Goal: Information Seeking & Learning: Check status

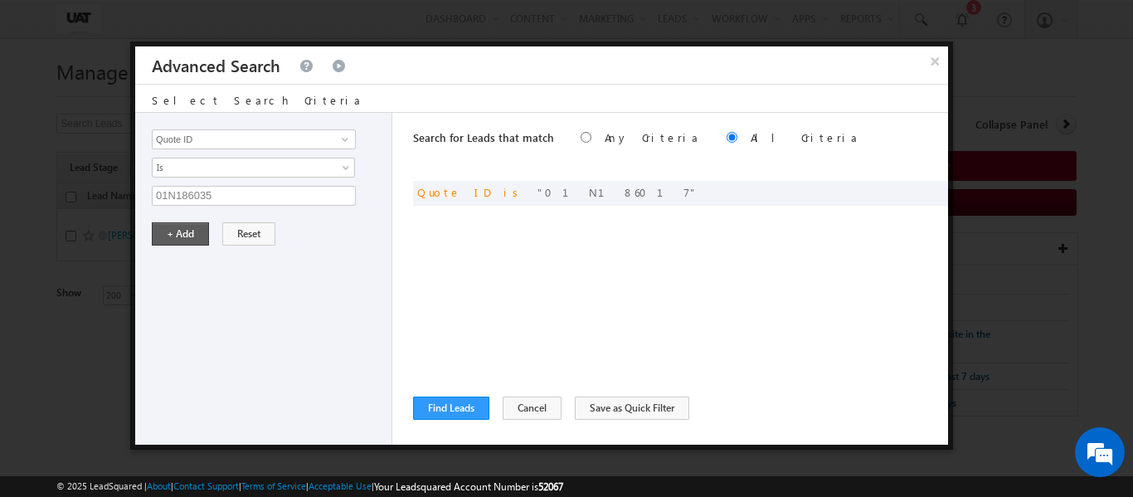
type input "01N186035"
click at [176, 236] on button "+ Add" at bounding box center [180, 233] width 57 height 23
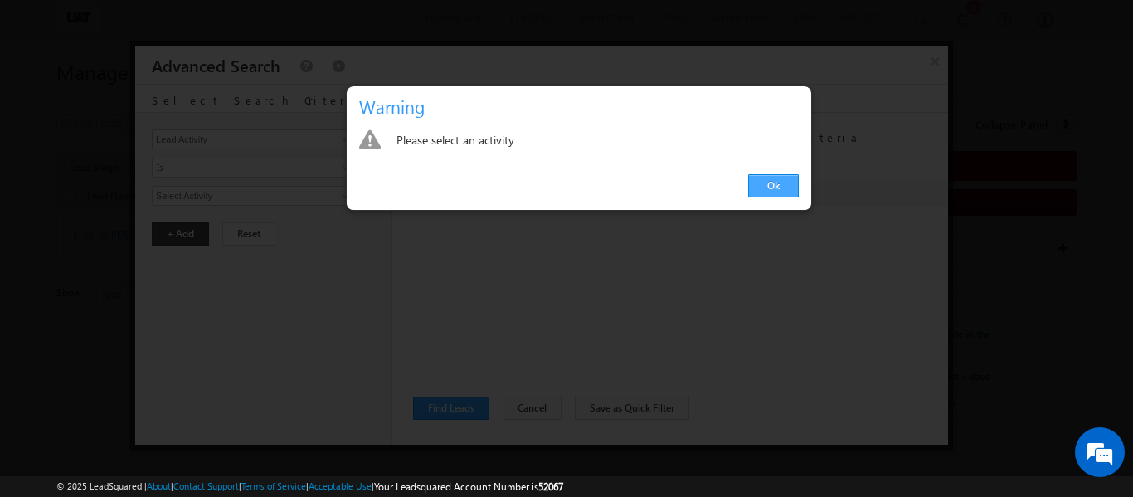
click at [767, 187] on link "Ok" at bounding box center [773, 185] width 51 height 23
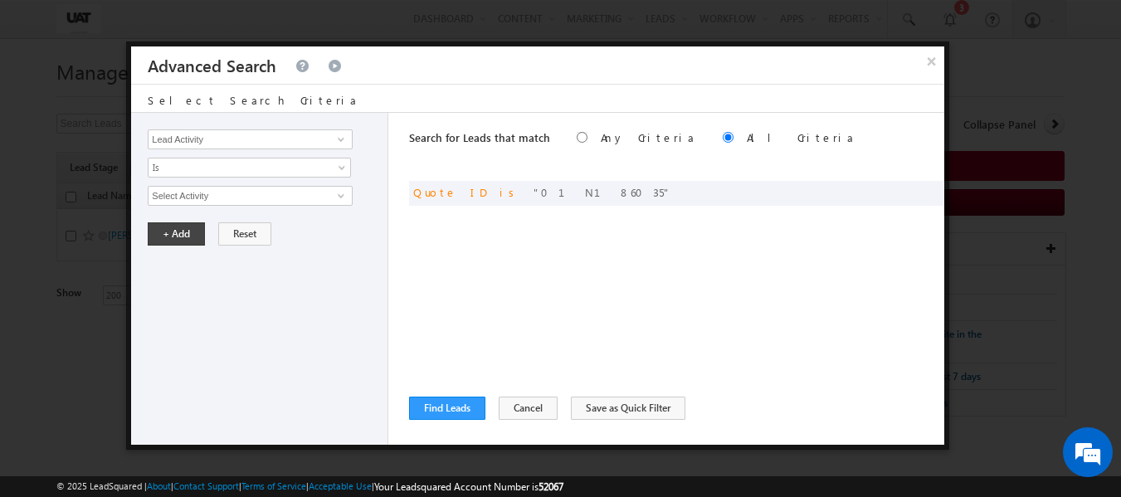
click at [502, 293] on div "Search for Leads that match Any Criteria All Criteria Note that the current tri…" at bounding box center [676, 279] width 535 height 332
click at [448, 408] on button "Find Leads" at bounding box center [447, 408] width 76 height 23
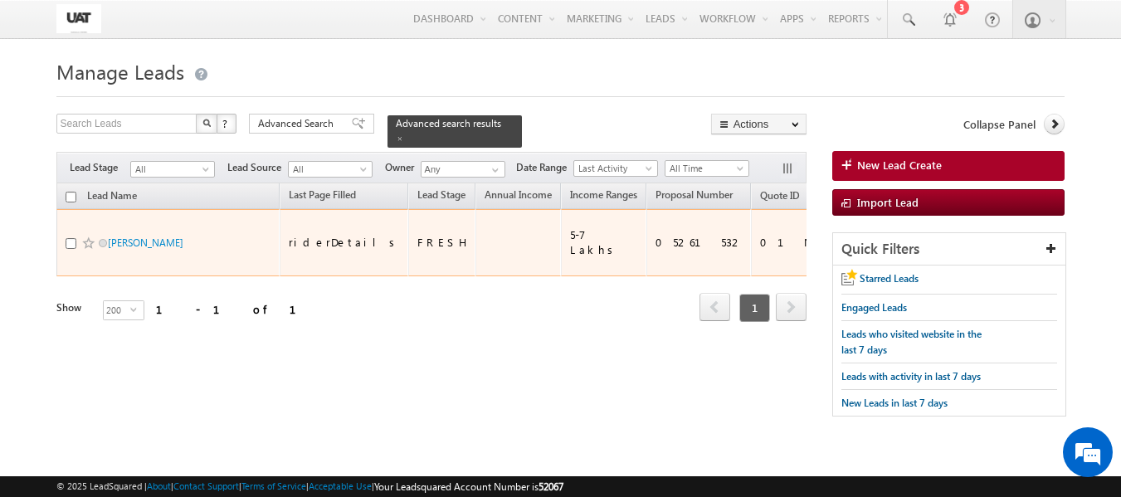
click at [661, 235] on div "05261532" at bounding box center [699, 242] width 88 height 15
copy div "05261532"
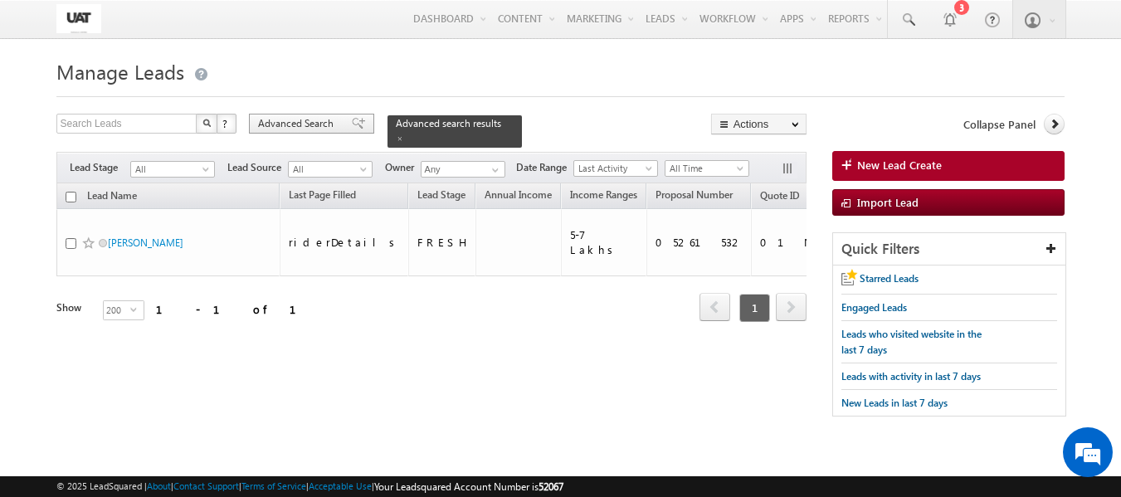
click at [339, 120] on div "Advanced Search" at bounding box center [311, 124] width 125 height 20
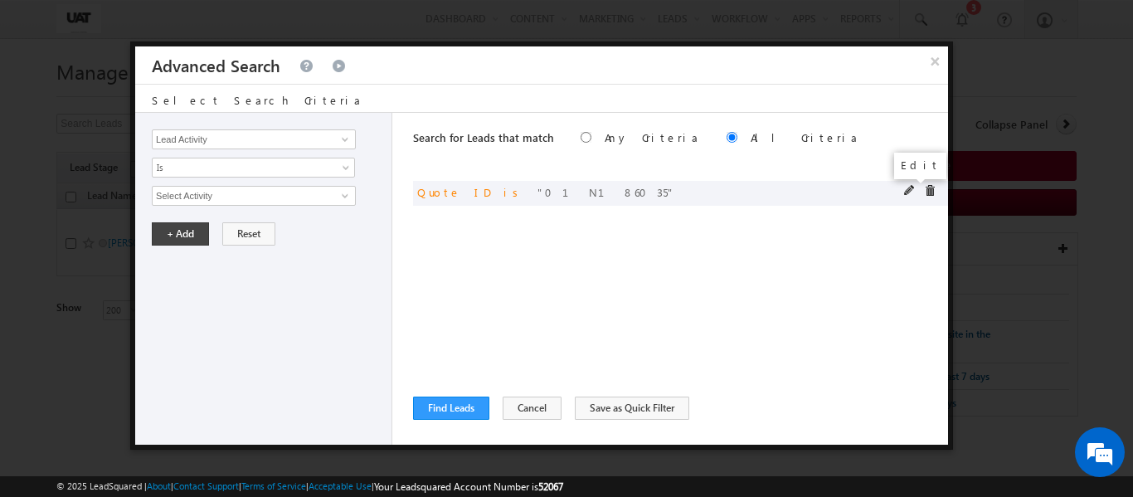
click at [904, 187] on span at bounding box center [910, 191] width 12 height 12
click at [236, 197] on input "01N186035" at bounding box center [254, 196] width 204 height 20
type input "01N186034"
click at [184, 225] on button "+ Add" at bounding box center [180, 233] width 57 height 23
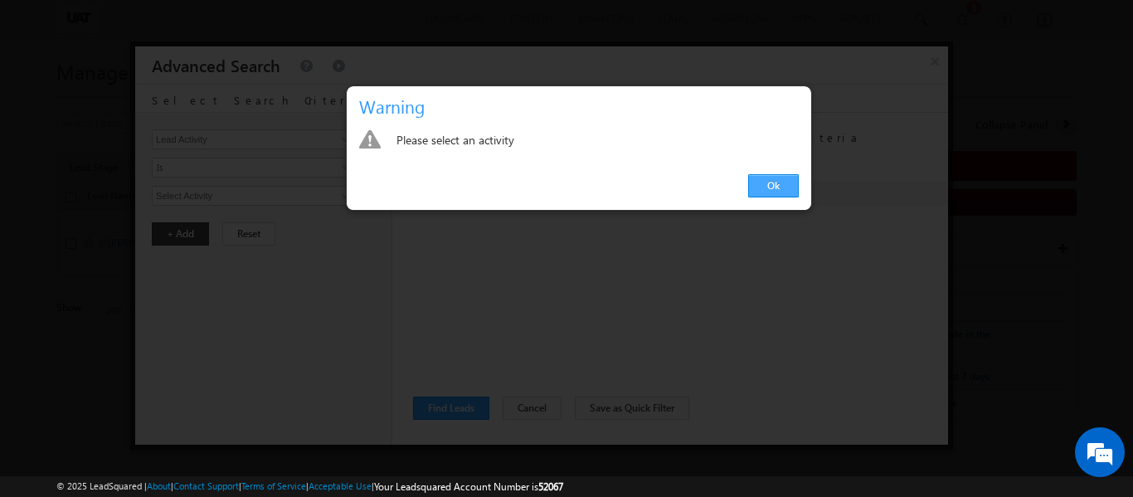
click at [796, 183] on link "Ok" at bounding box center [773, 185] width 51 height 23
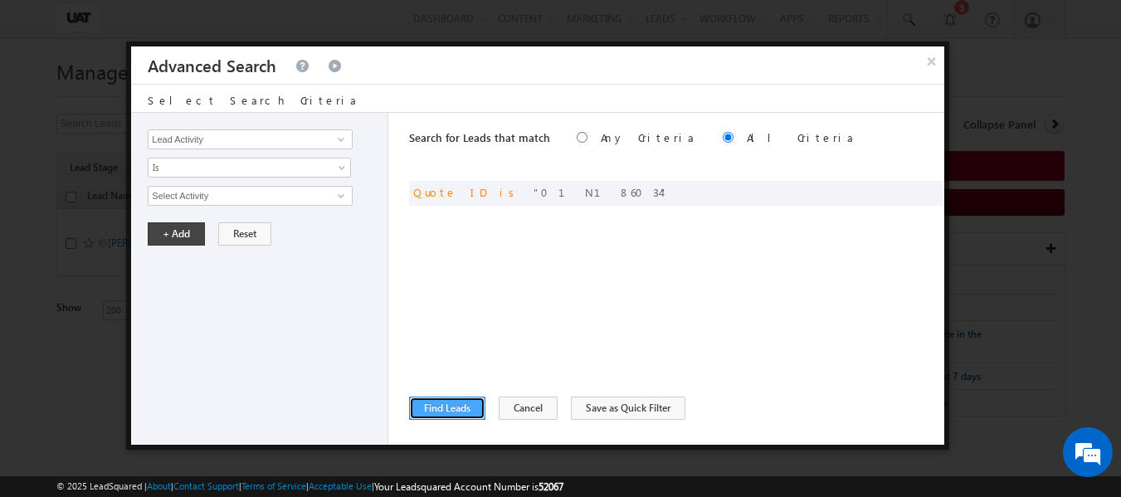
click at [450, 403] on button "Find Leads" at bounding box center [447, 408] width 76 height 23
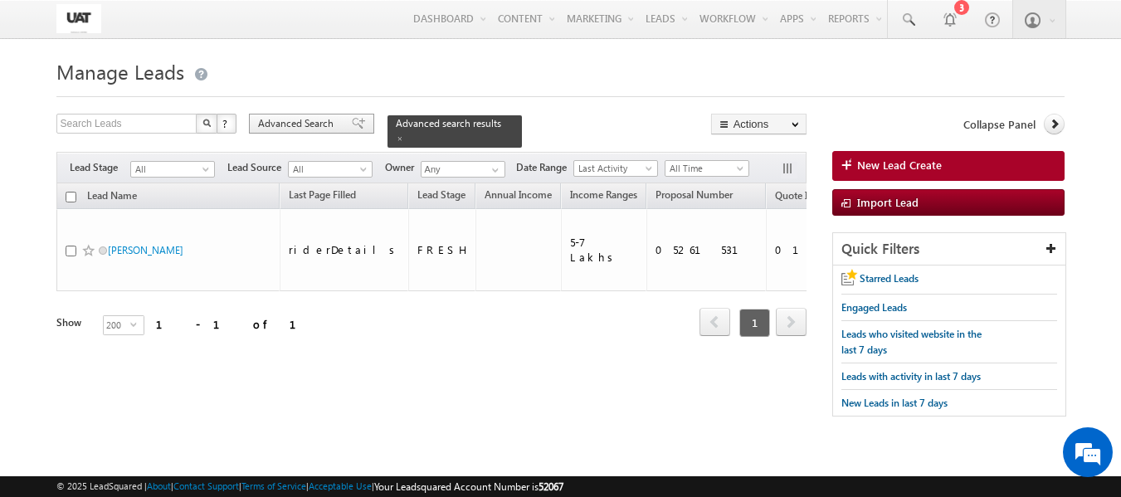
click at [330, 118] on span "Advanced Search" at bounding box center [298, 123] width 80 height 15
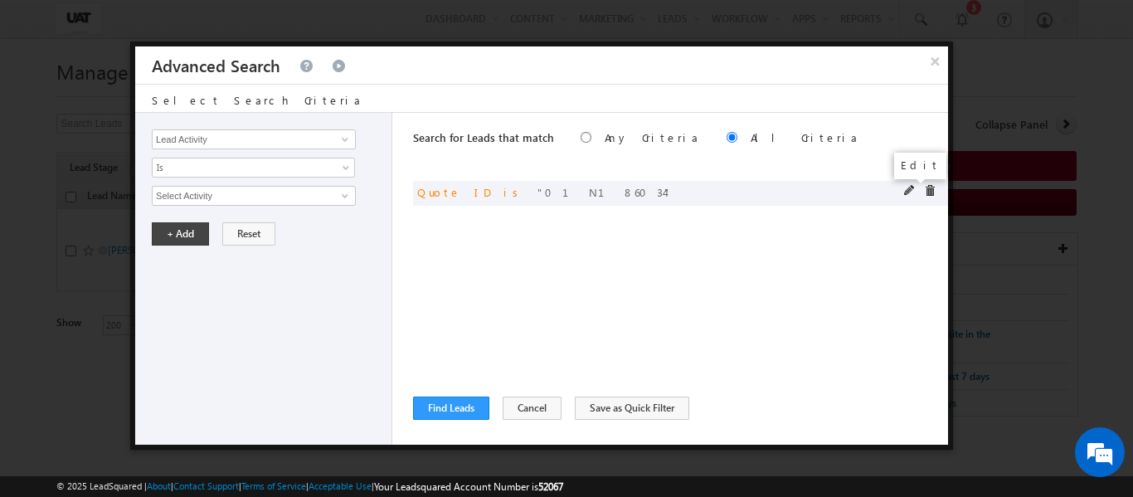
click at [906, 193] on span at bounding box center [910, 191] width 12 height 12
click at [233, 201] on input "01N186034" at bounding box center [254, 196] width 204 height 20
type input "01N186036"
click at [198, 231] on button "+ Add" at bounding box center [180, 233] width 57 height 23
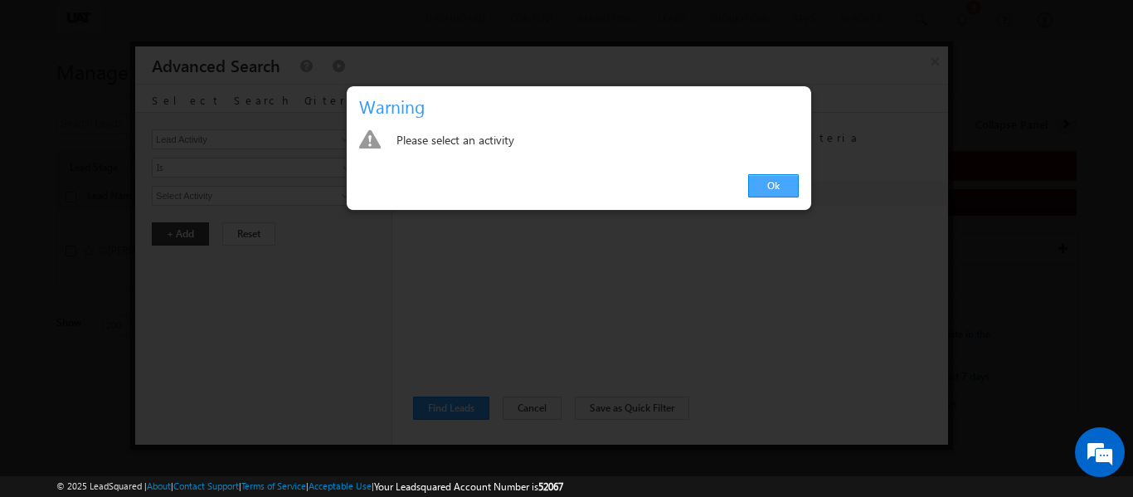
click at [795, 180] on link "Ok" at bounding box center [773, 185] width 51 height 23
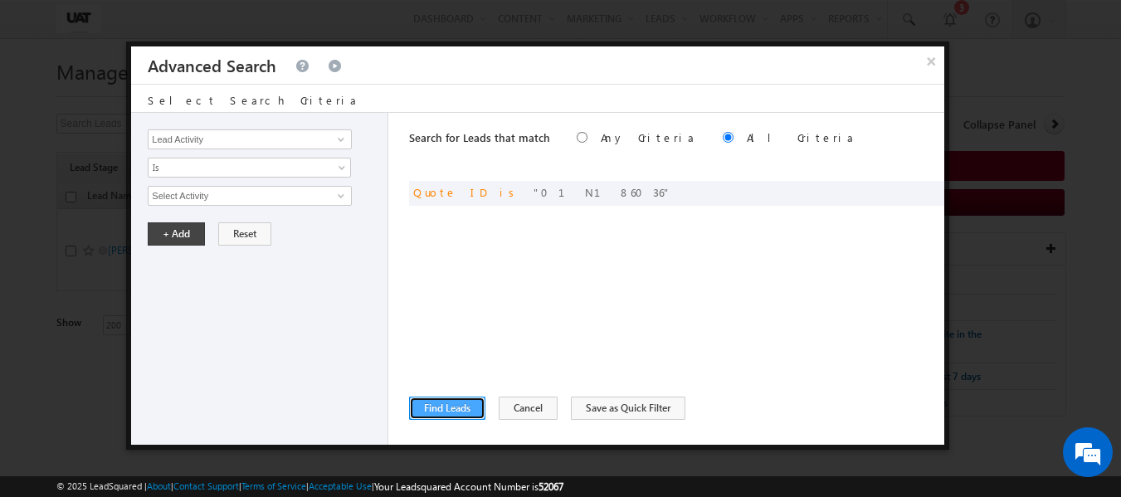
click at [437, 410] on button "Find Leads" at bounding box center [447, 408] width 76 height 23
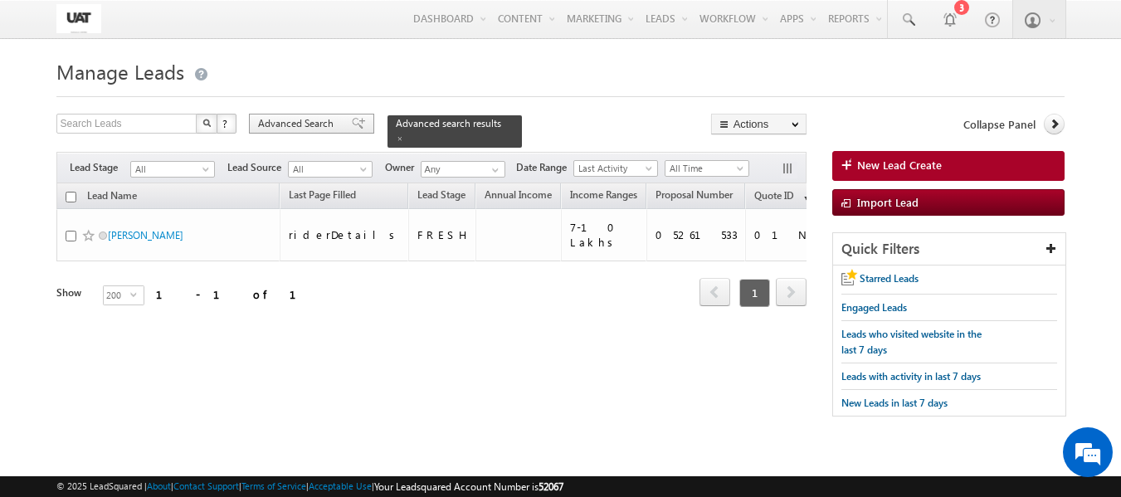
click at [301, 121] on span "Advanced Search" at bounding box center [298, 123] width 80 height 15
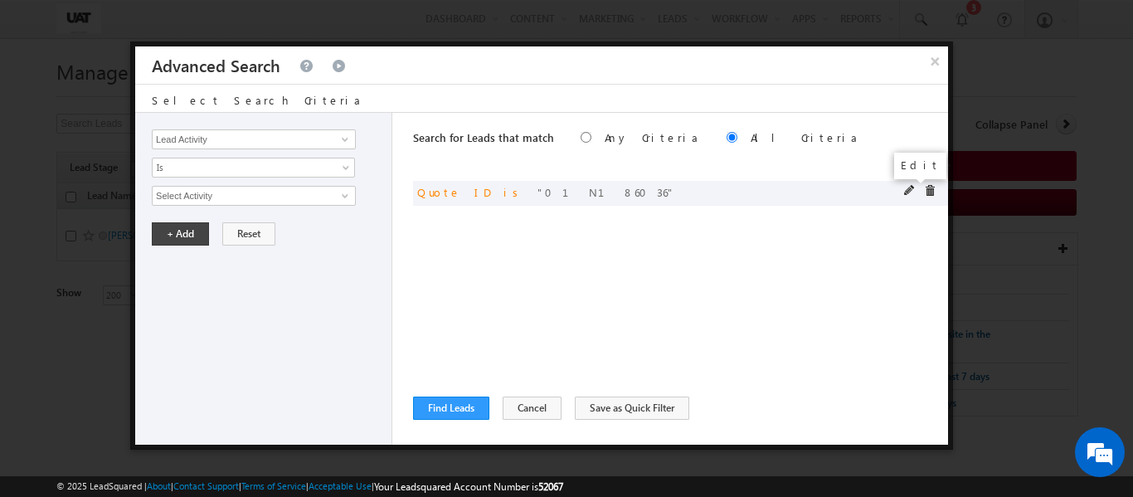
click at [909, 191] on span at bounding box center [910, 191] width 12 height 12
click at [271, 197] on input "01N186036" at bounding box center [254, 196] width 204 height 20
type input "01N186037"
click at [191, 230] on button "+ Add" at bounding box center [180, 233] width 57 height 23
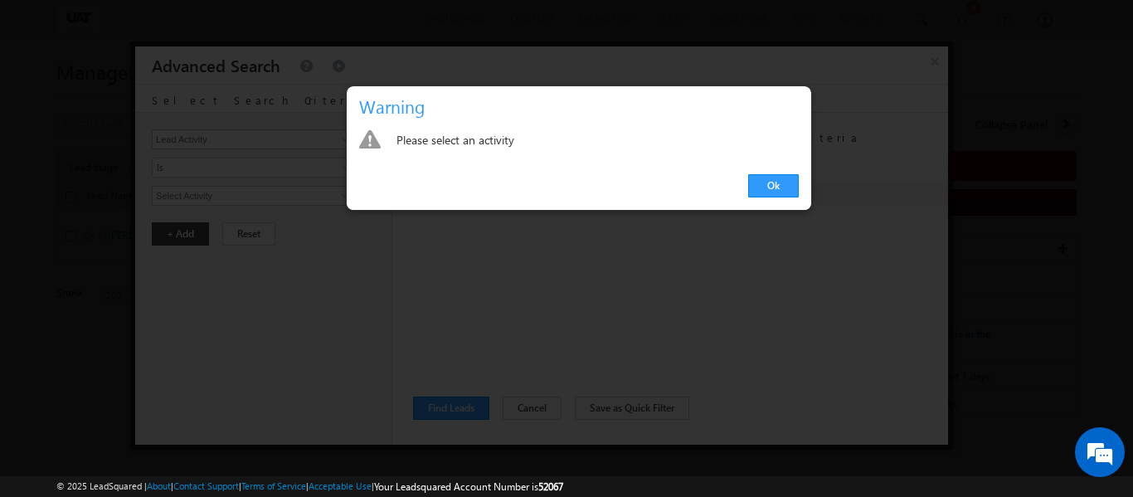
click at [771, 173] on div "Ok" at bounding box center [579, 186] width 465 height 47
click at [768, 187] on link "Ok" at bounding box center [773, 185] width 51 height 23
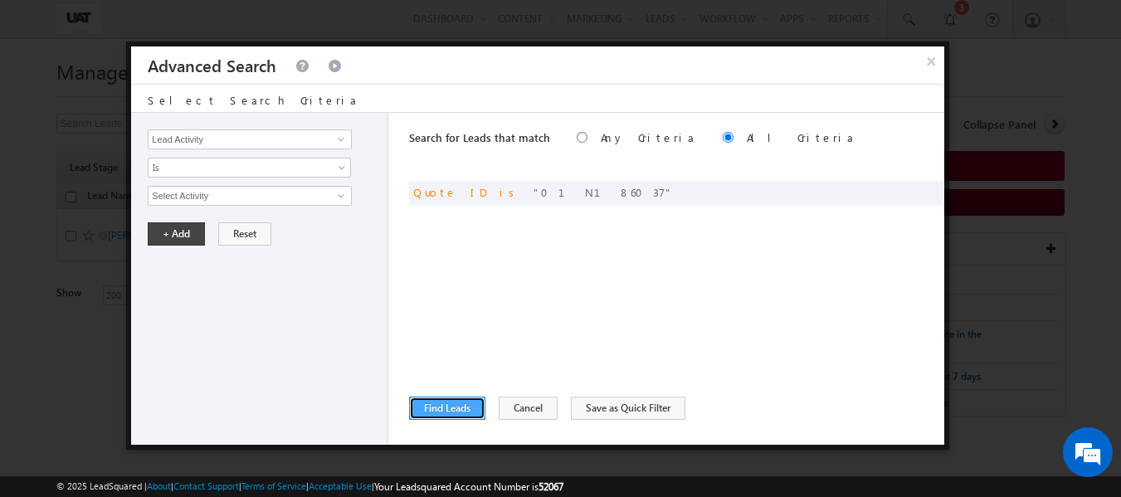
click at [437, 412] on button "Find Leads" at bounding box center [447, 408] width 76 height 23
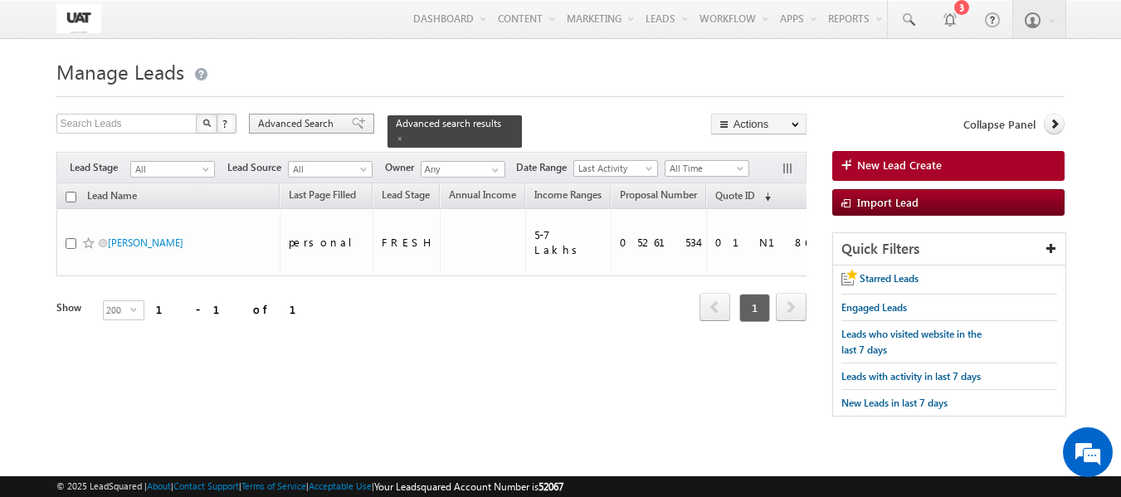
click at [333, 123] on span "Advanced Search" at bounding box center [298, 123] width 80 height 15
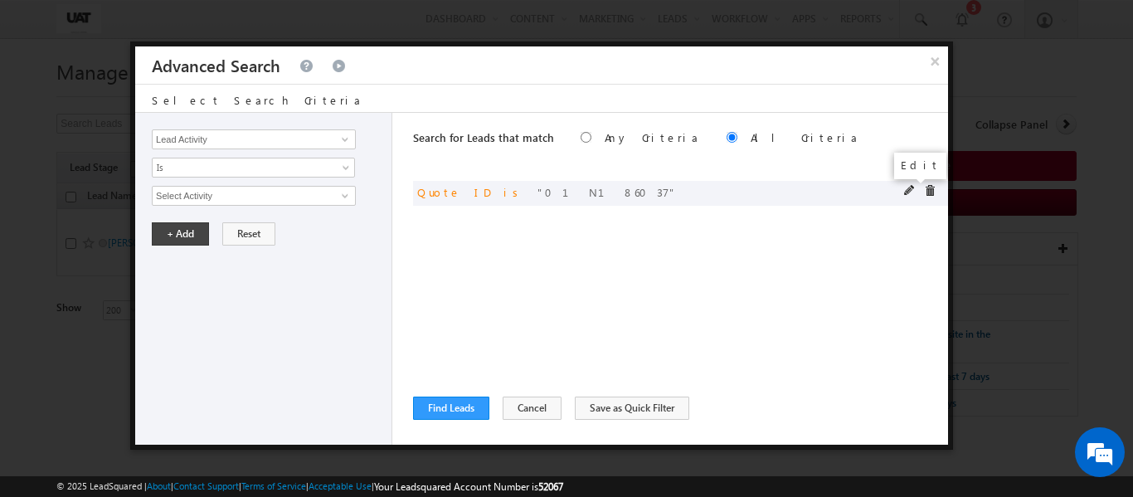
click at [914, 193] on span at bounding box center [910, 191] width 12 height 12
click at [246, 198] on input "01N186037" at bounding box center [254, 196] width 204 height 20
type input "01N186038"
click at [173, 224] on button "+ Add" at bounding box center [180, 233] width 57 height 23
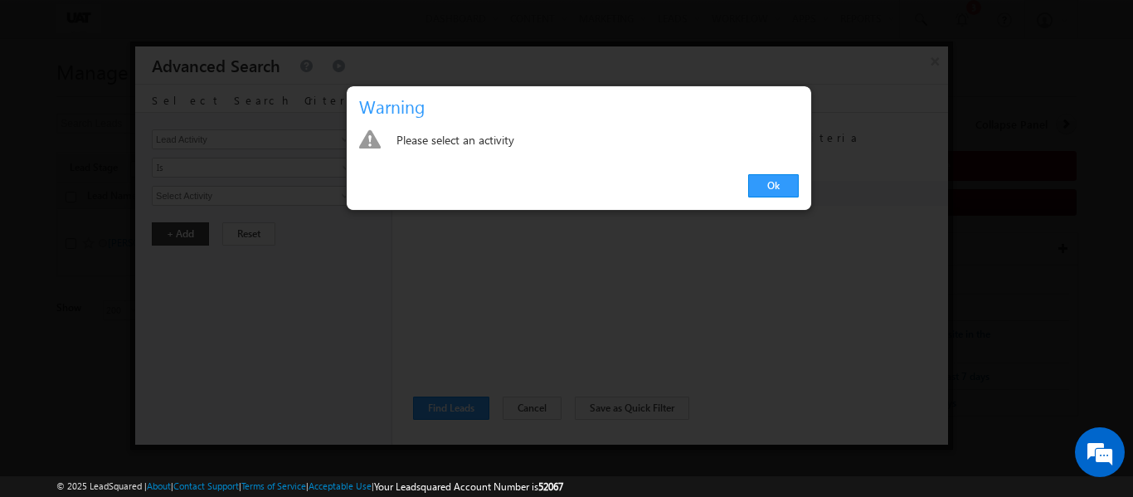
click at [765, 173] on div "Ok" at bounding box center [579, 186] width 465 height 47
click at [765, 184] on link "Ok" at bounding box center [773, 185] width 51 height 23
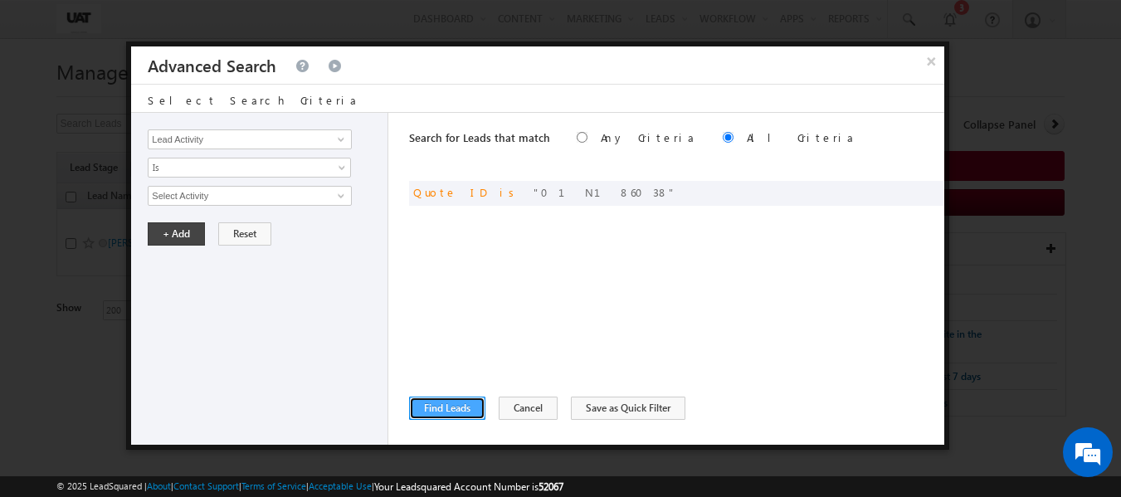
click at [447, 405] on button "Find Leads" at bounding box center [447, 408] width 76 height 23
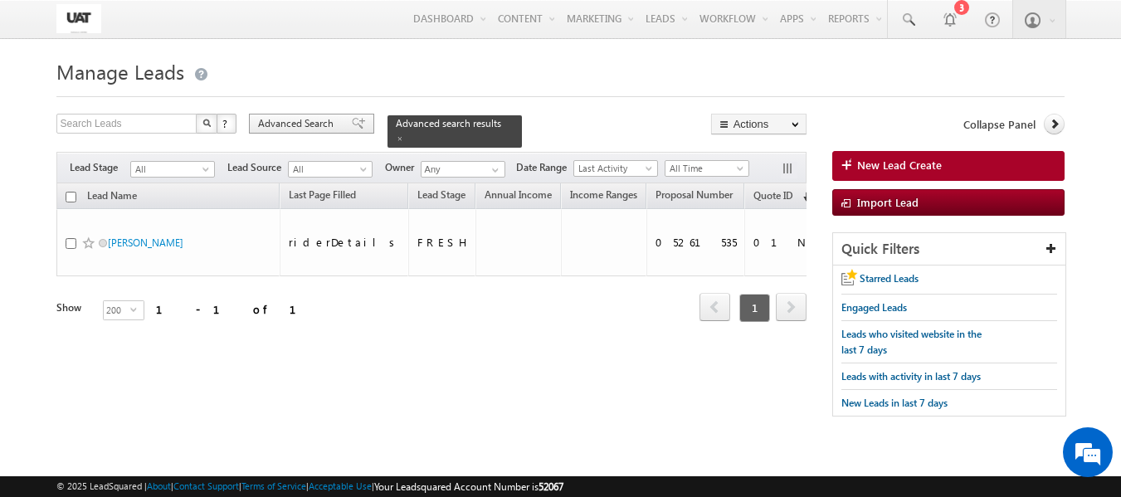
click at [287, 127] on span "Advanced Search" at bounding box center [298, 123] width 80 height 15
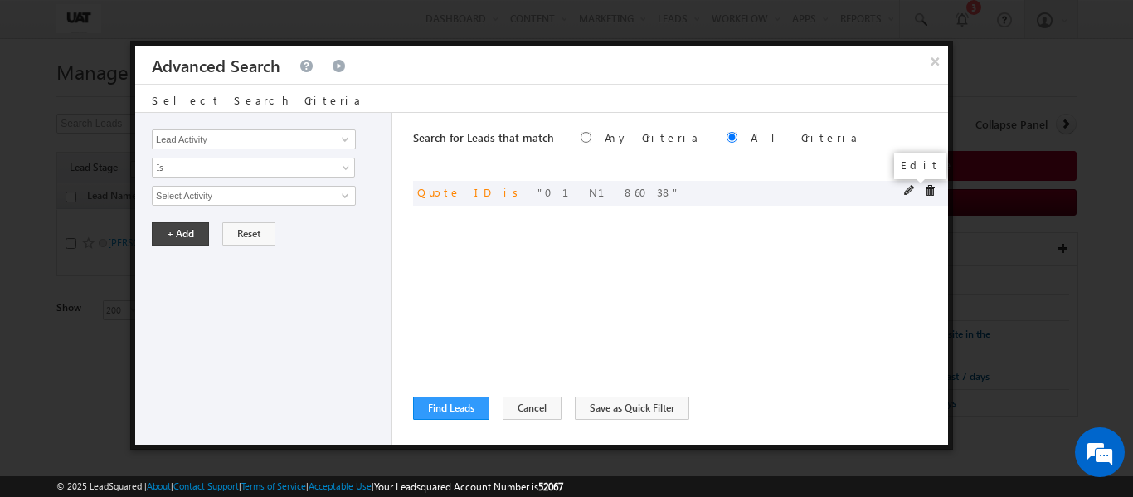
click at [910, 189] on span at bounding box center [910, 191] width 12 height 12
click at [265, 198] on input "01N186038" at bounding box center [254, 196] width 204 height 20
type input "01N186040"
click at [189, 241] on button "+ Add" at bounding box center [180, 233] width 57 height 23
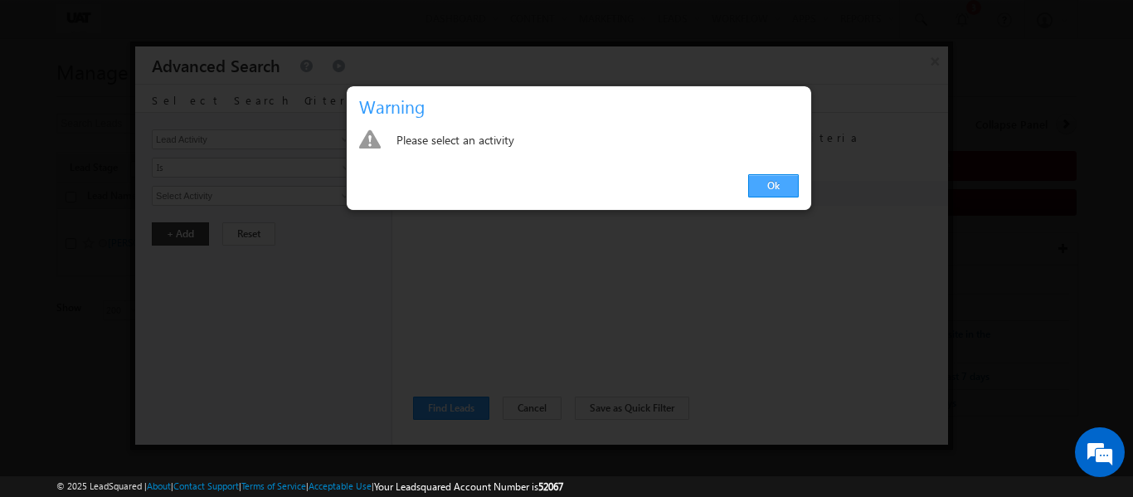
click at [777, 184] on link "Ok" at bounding box center [773, 185] width 51 height 23
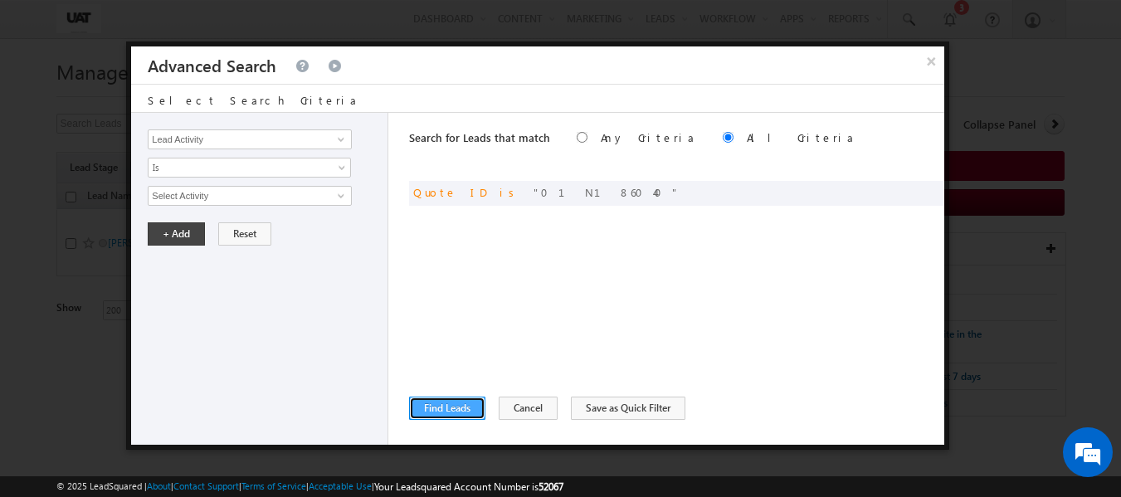
click at [446, 415] on button "Find Leads" at bounding box center [447, 408] width 76 height 23
